Goal: Register for event/course

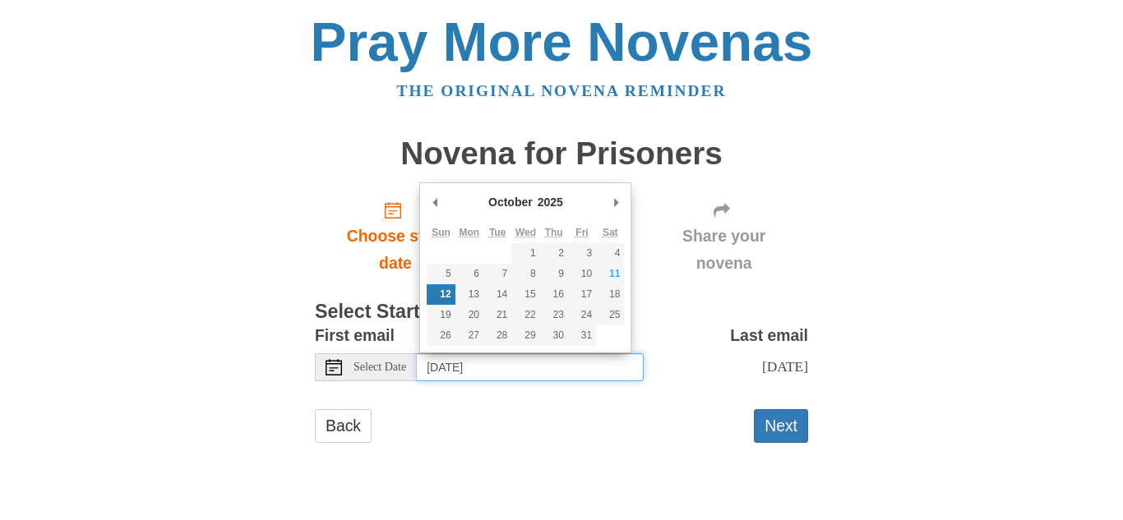
click at [589, 371] on input "Sunday, October 12th" at bounding box center [530, 368] width 227 height 28
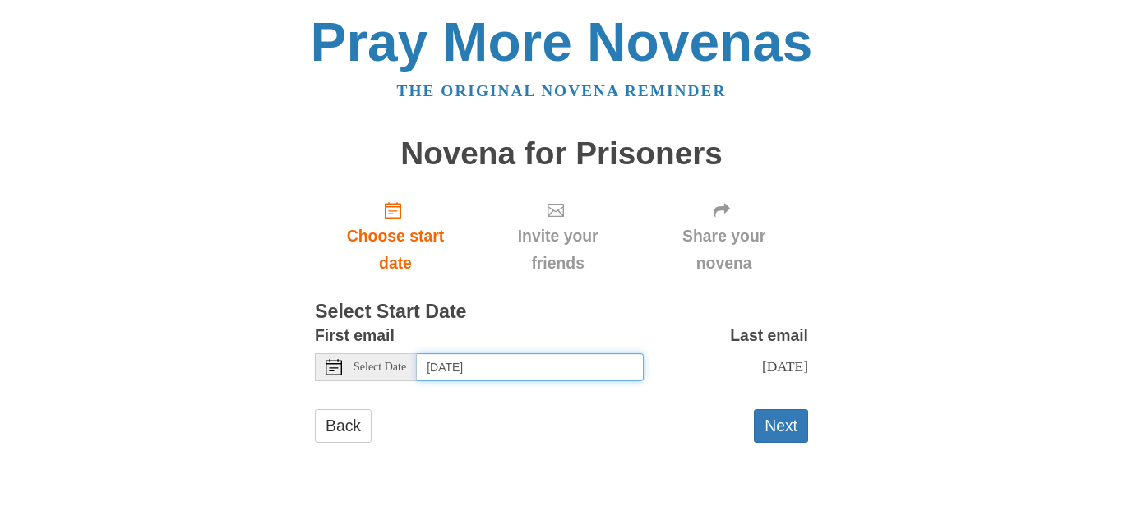
click at [571, 365] on input "Monday, October 13th" at bounding box center [530, 368] width 227 height 28
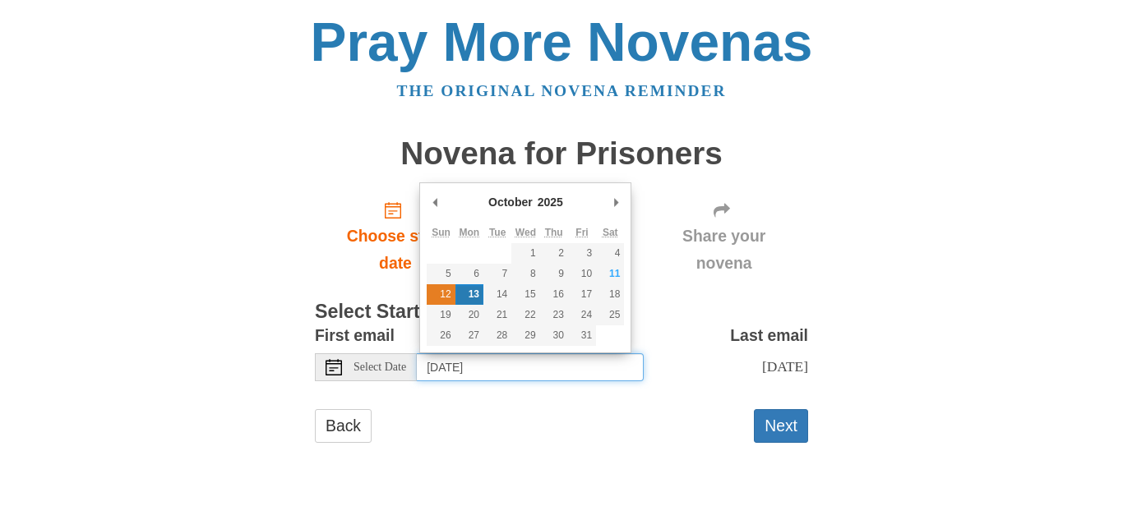
type input "Sunday, October 12th"
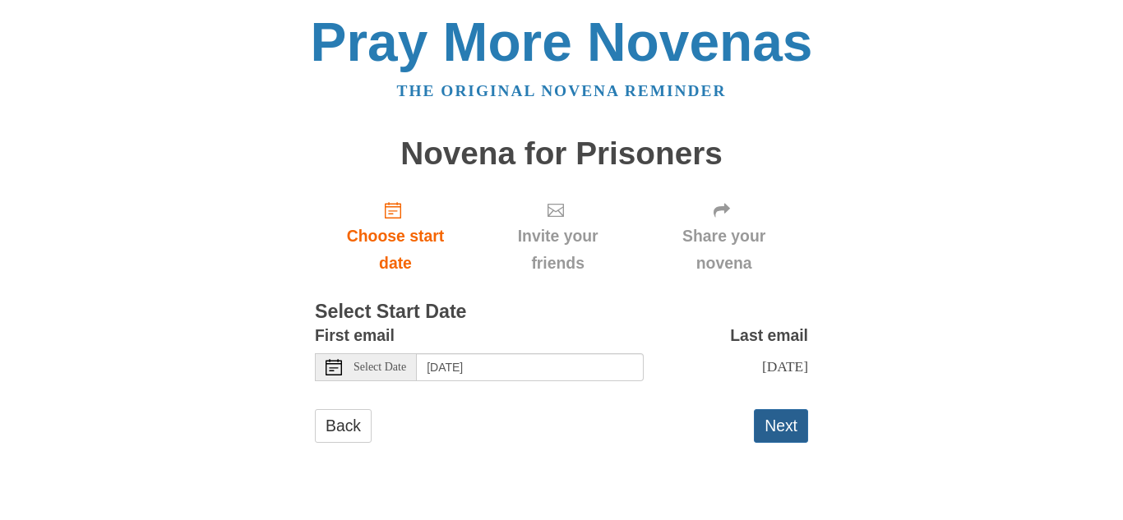
click at [766, 439] on button "Next" at bounding box center [781, 426] width 54 height 34
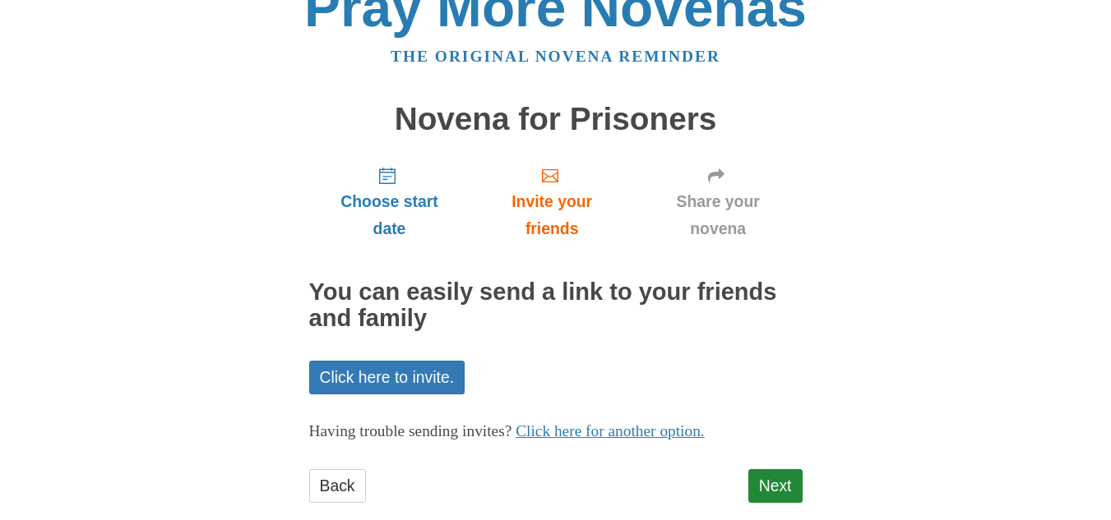
scroll to position [65, 0]
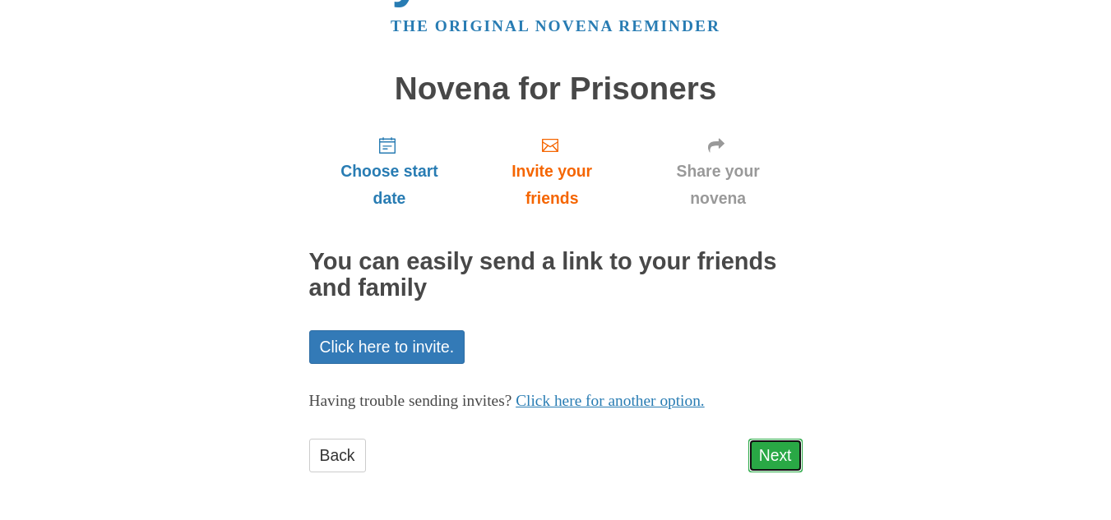
click at [768, 451] on link "Next" at bounding box center [775, 456] width 54 height 34
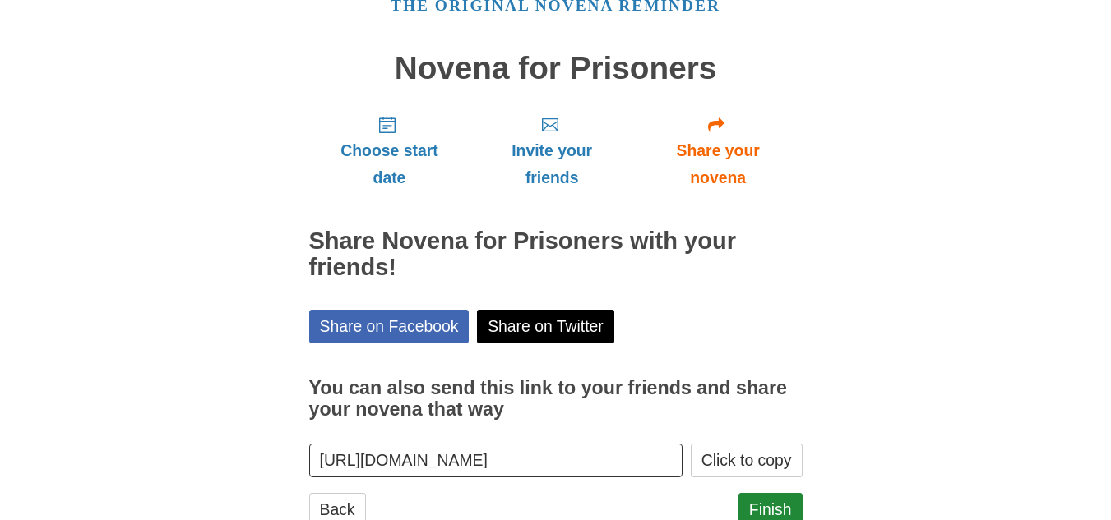
scroll to position [140, 0]
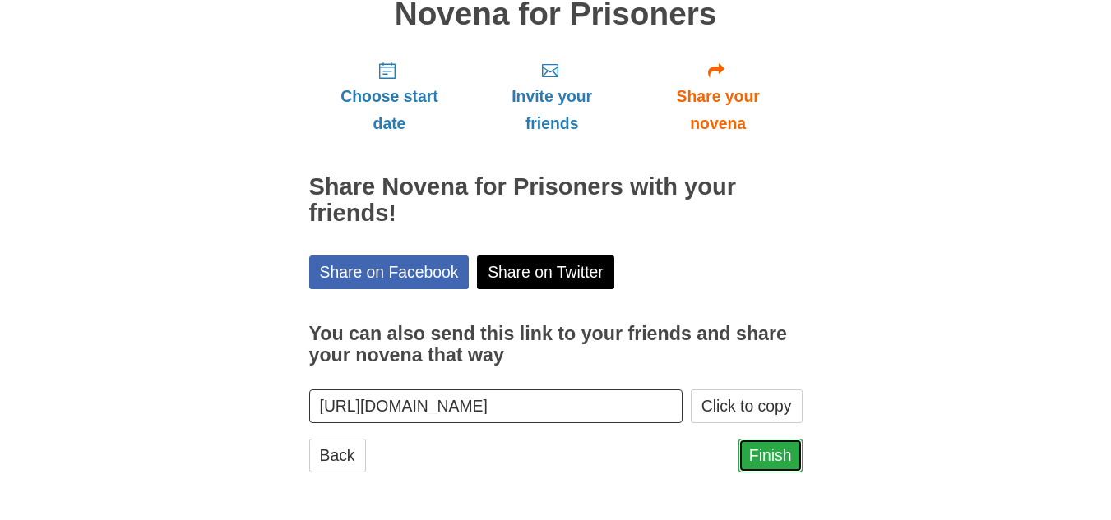
click at [761, 465] on link "Finish" at bounding box center [770, 456] width 64 height 34
